Goal: Task Accomplishment & Management: Complete application form

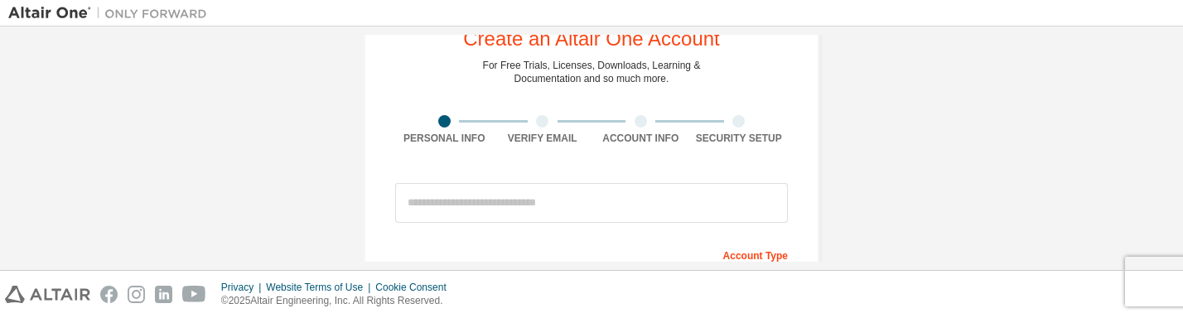
scroll to position [70, 0]
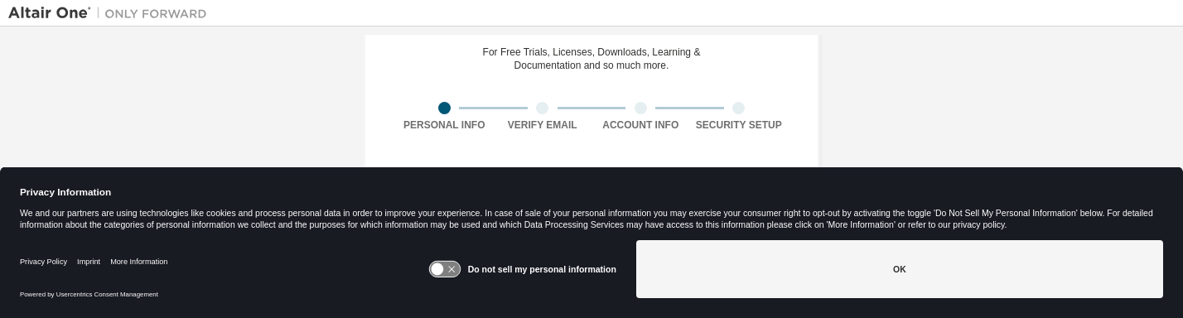
click at [467, 198] on div at bounding box center [591, 201] width 1143 height 7
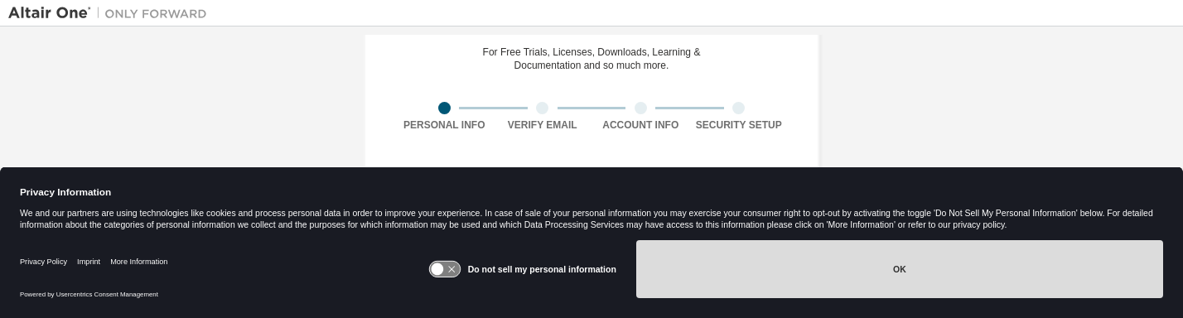
click at [824, 268] on button "OK" at bounding box center [899, 269] width 527 height 58
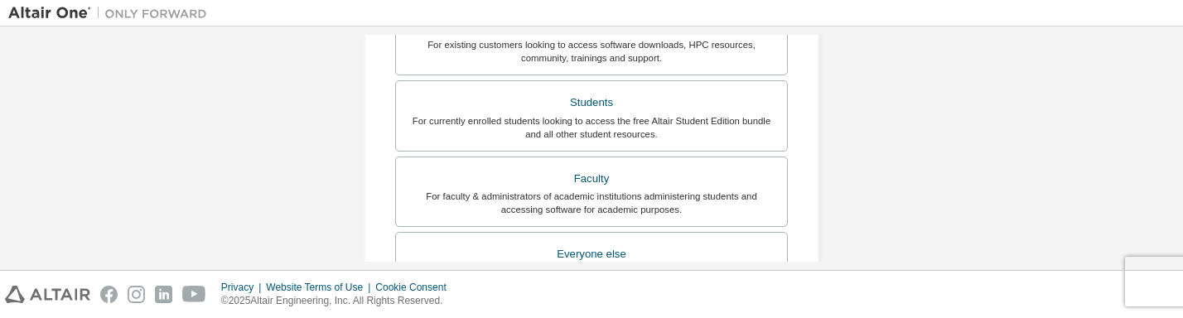
scroll to position [374, 0]
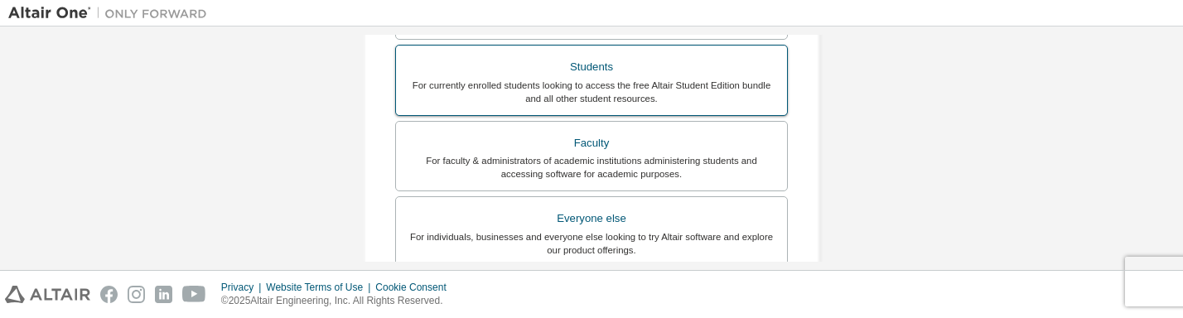
type input "**********"
click at [586, 75] on div "Students" at bounding box center [591, 66] width 371 height 23
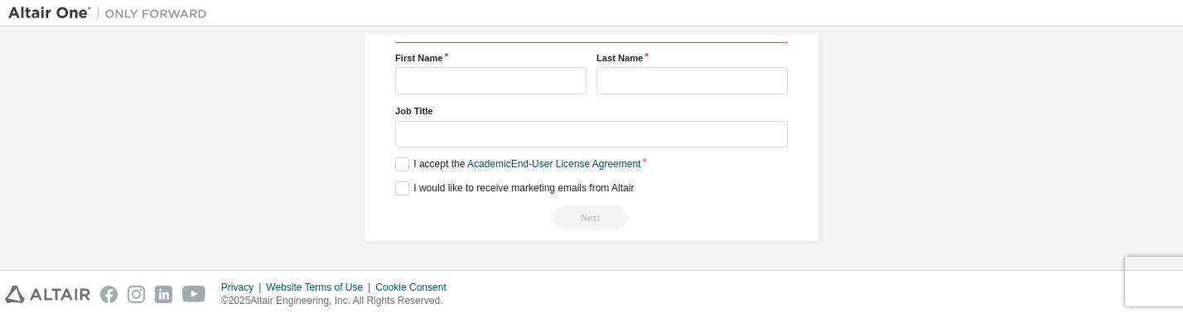
scroll to position [655, 0]
type input "*********"
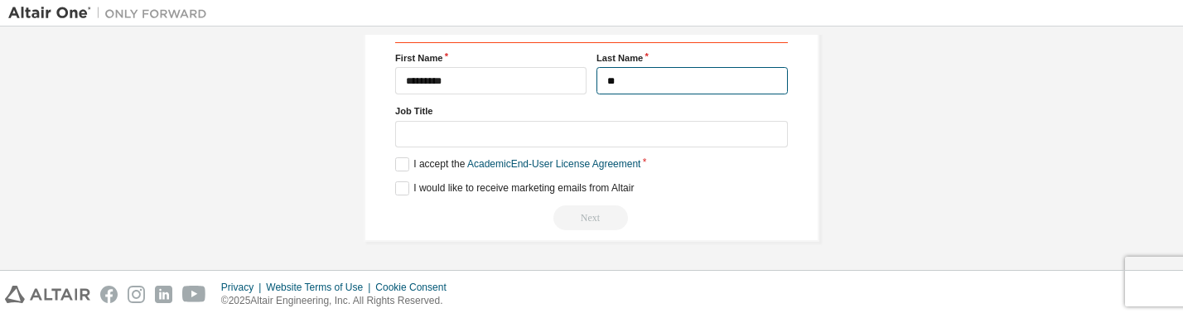
scroll to position [652, 0]
type input "*******"
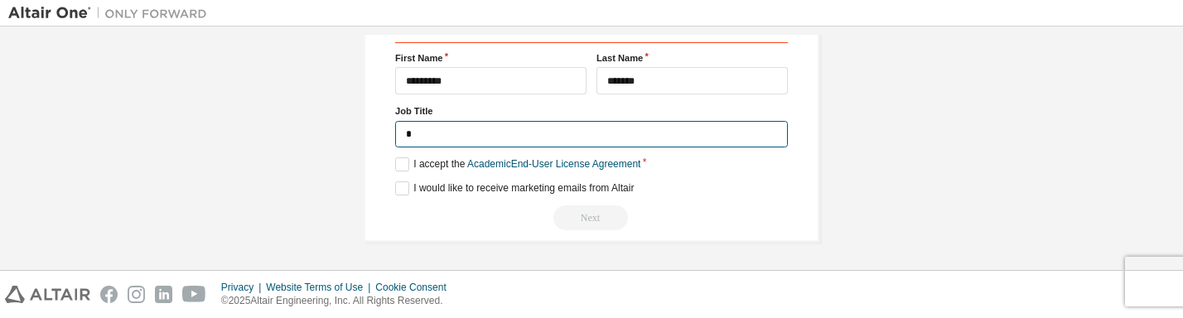
scroll to position [648, 0]
type input "*******"
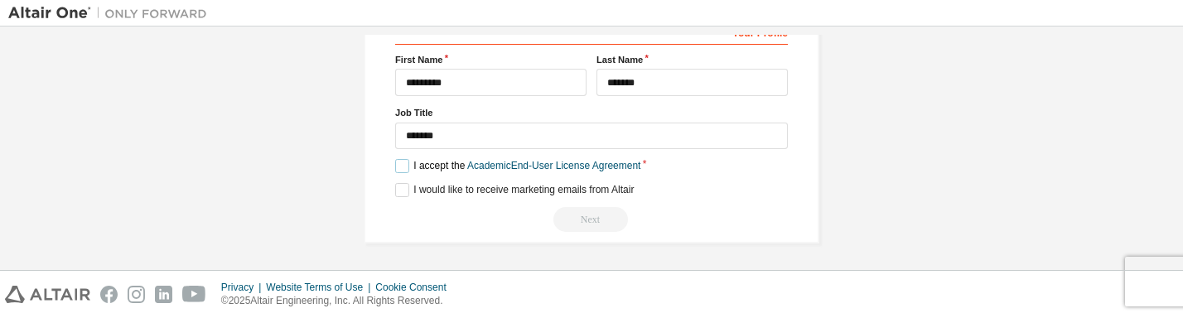
click at [403, 169] on label "I accept the Academic End-User License Agreement" at bounding box center [517, 166] width 245 height 14
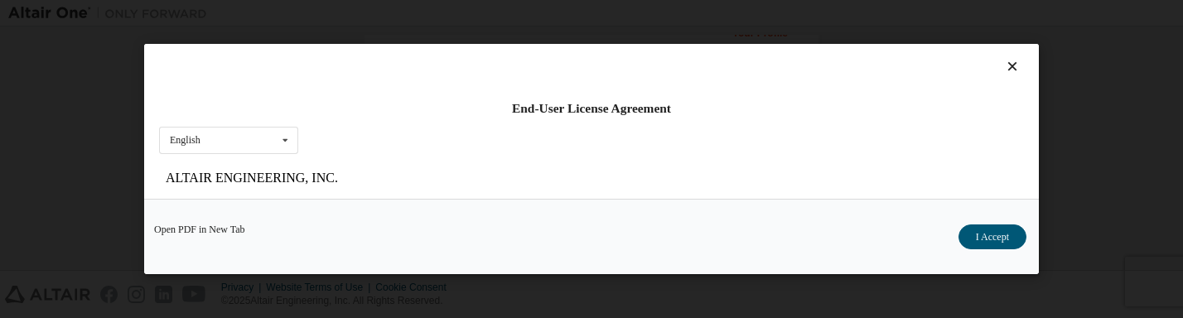
scroll to position [0, 0]
click at [992, 239] on button "I Accept" at bounding box center [992, 236] width 68 height 25
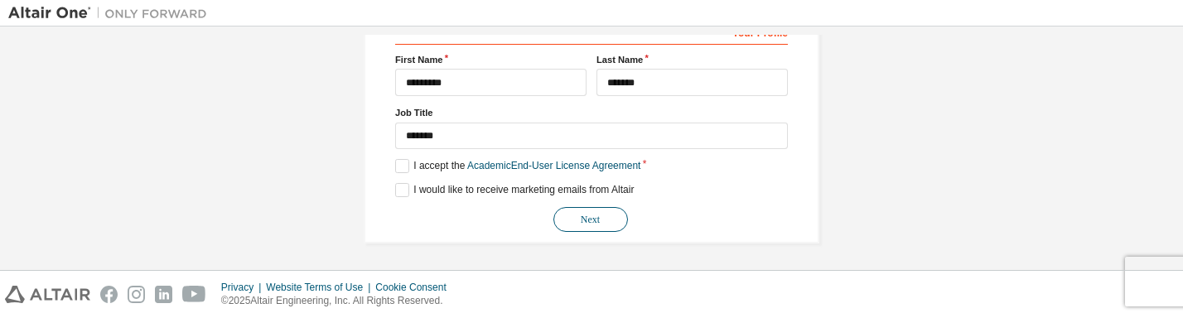
click at [601, 220] on button "Next" at bounding box center [590, 219] width 75 height 25
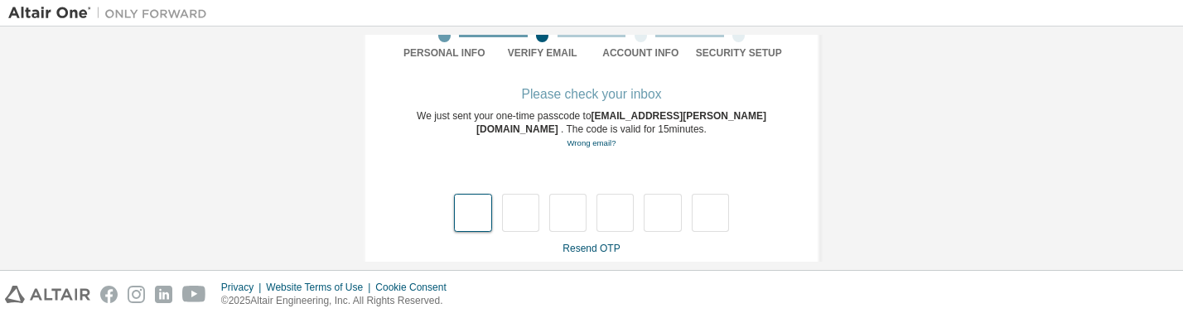
scroll to position [143, 0]
type input "*"
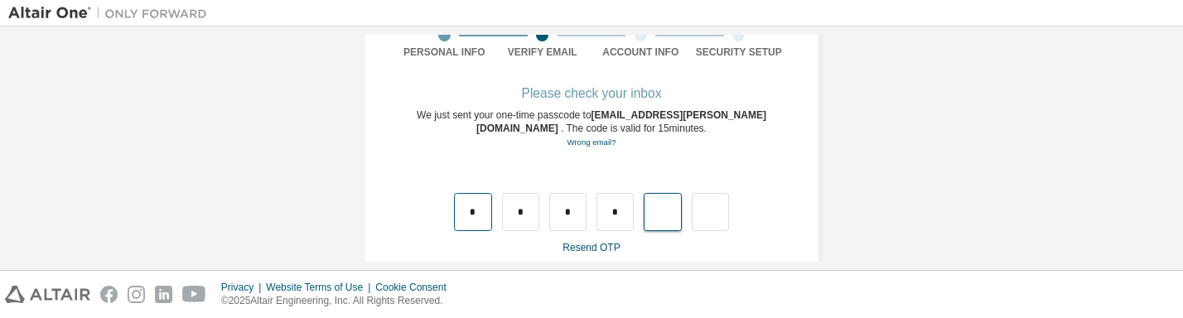
type input "*"
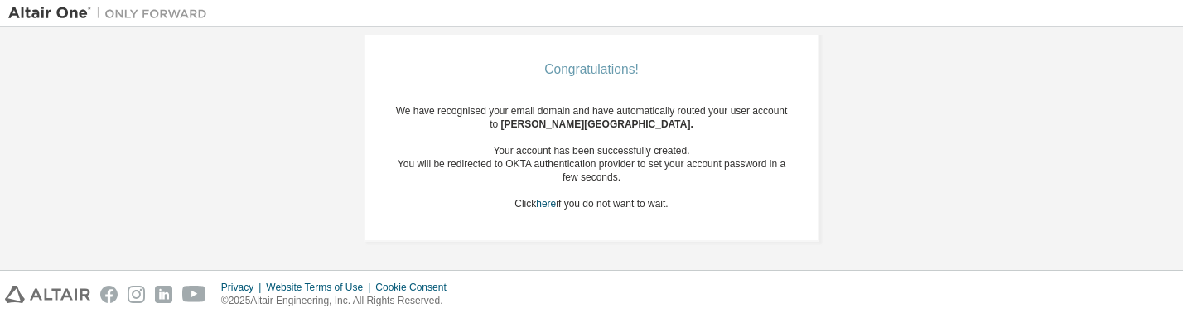
scroll to position [167, 0]
click at [543, 201] on link "here" at bounding box center [546, 204] width 20 height 12
